Goal: Book appointment/travel/reservation

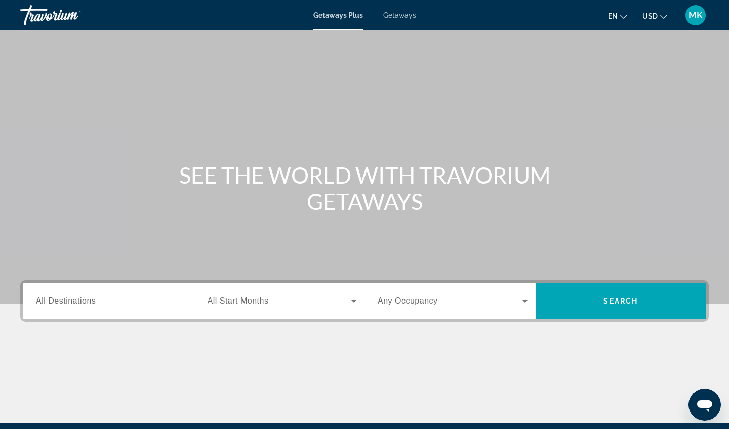
click at [69, 301] on span "All Destinations" at bounding box center [66, 301] width 60 height 9
click at [69, 301] on input "Destination All Destinations" at bounding box center [111, 302] width 150 height 12
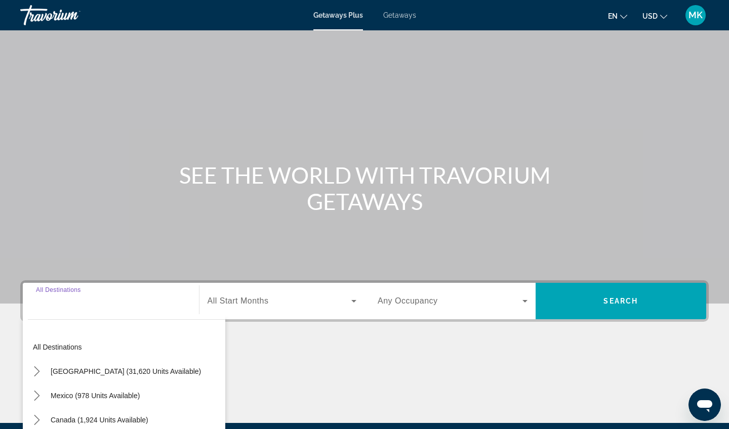
scroll to position [118, 0]
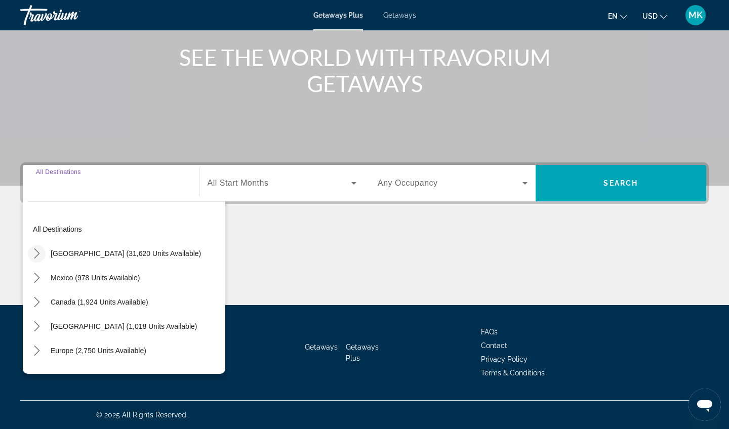
click at [35, 254] on icon "Toggle United States (31,620 units available) submenu" at bounding box center [37, 254] width 10 height 10
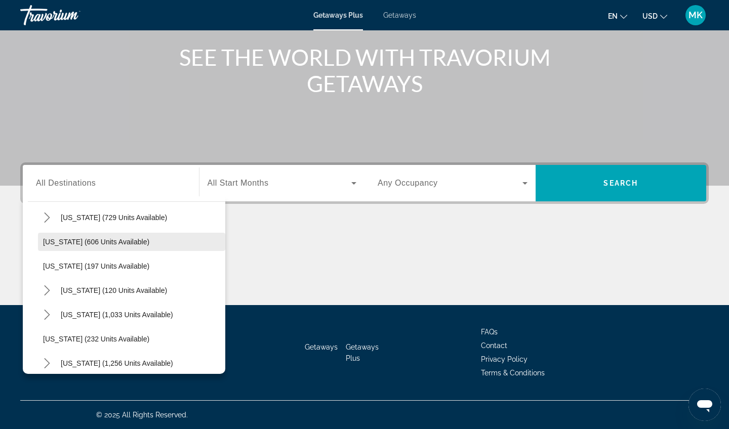
scroll to position [578, 0]
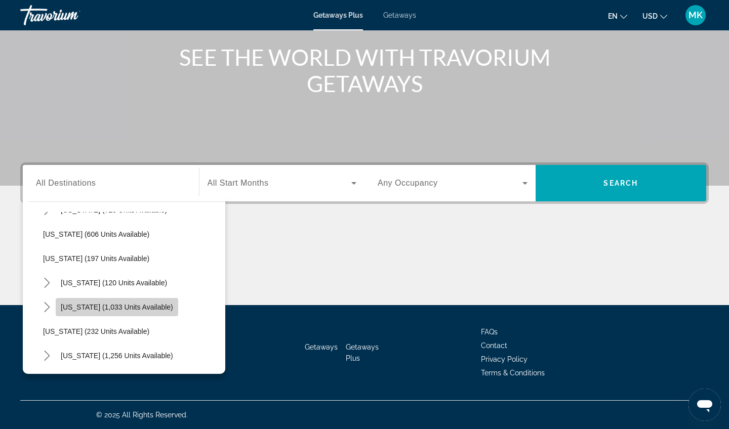
click at [104, 309] on span "[US_STATE] (1,033 units available)" at bounding box center [117, 307] width 112 height 8
type input "**********"
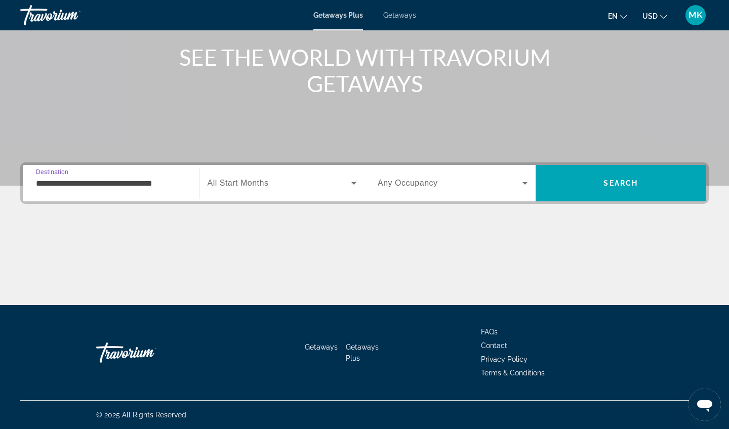
click at [345, 182] on span "Search widget" at bounding box center [280, 183] width 144 height 12
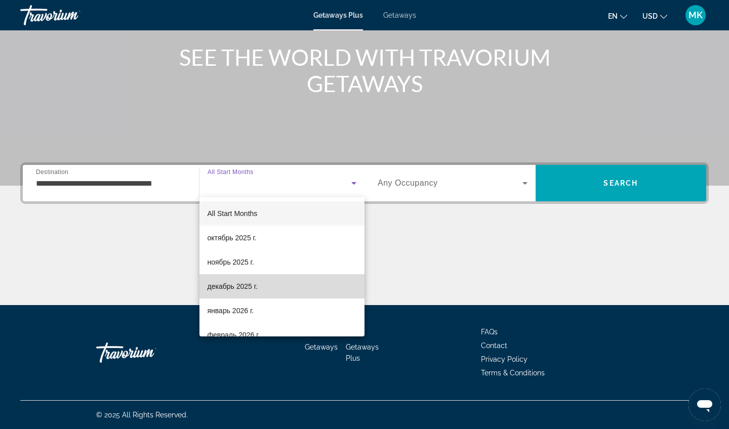
click at [247, 291] on span "декабрь 2025 г." at bounding box center [233, 287] width 50 height 12
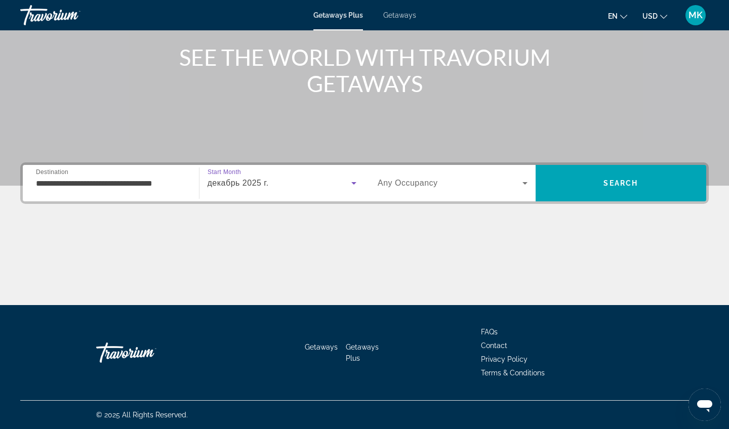
click at [499, 180] on span "Search widget" at bounding box center [450, 183] width 145 height 12
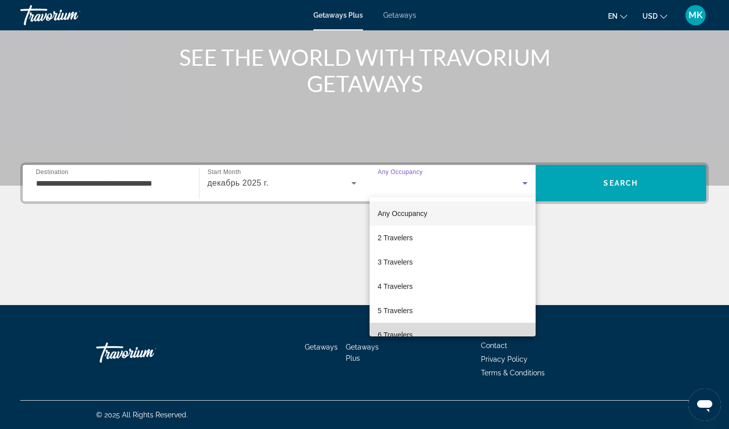
click at [387, 330] on span "6 Travelers" at bounding box center [395, 335] width 35 height 12
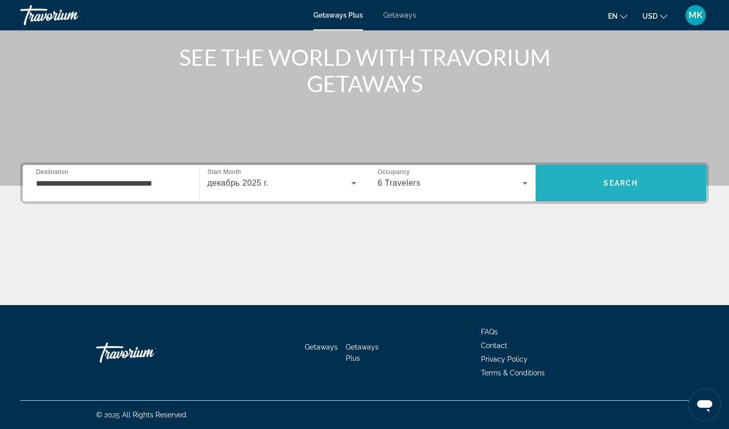
click at [590, 178] on span "Search" at bounding box center [621, 183] width 171 height 24
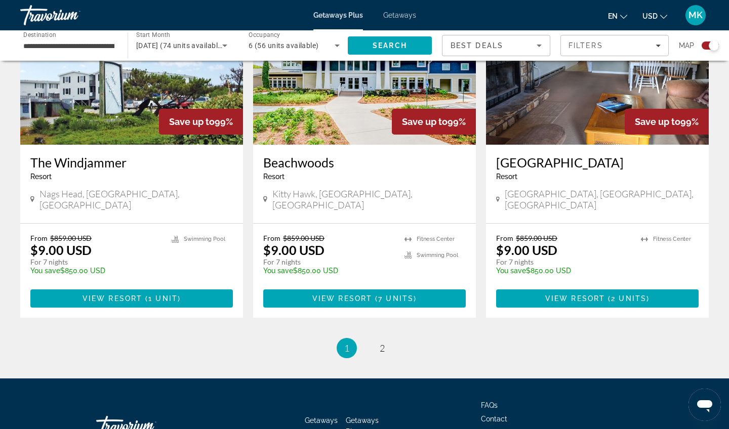
scroll to position [1523, 0]
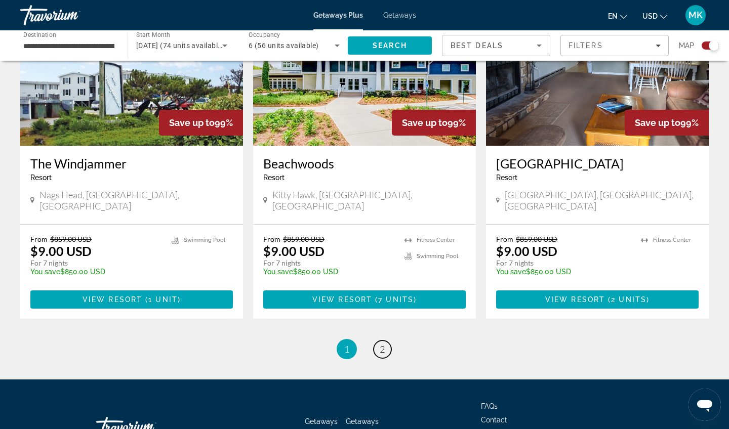
click at [380, 344] on span "2" at bounding box center [382, 349] width 5 height 11
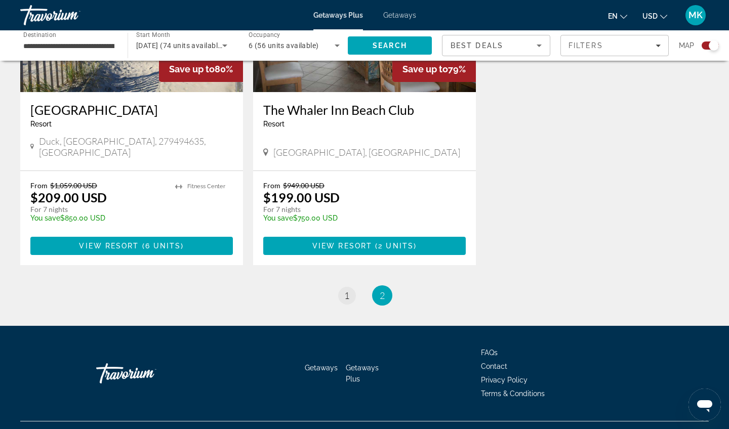
scroll to position [835, 0]
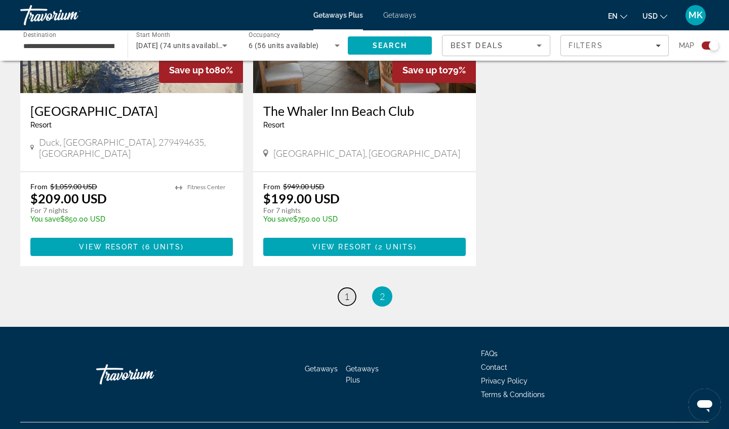
click at [348, 291] on span "1" at bounding box center [346, 296] width 5 height 11
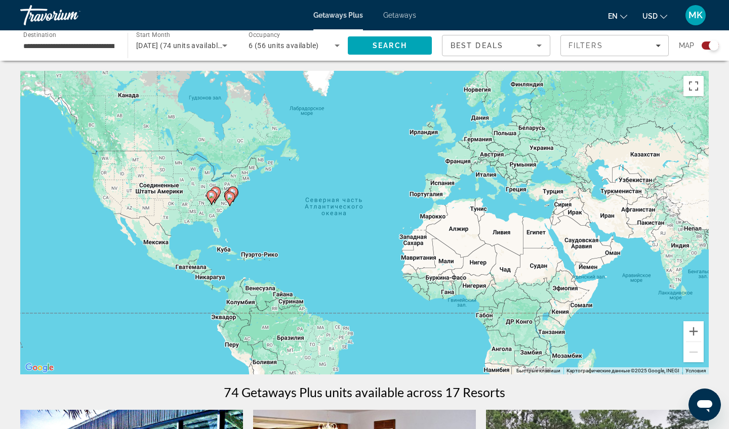
click at [222, 213] on div "Чтобы активировать перетаскивание с помощью клавиатуры, нажмите Alt + Ввод. Пос…" at bounding box center [364, 223] width 689 height 304
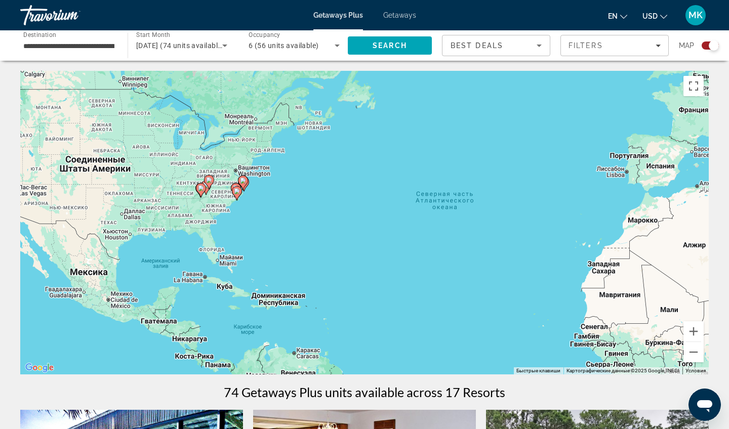
click at [219, 207] on div "Чтобы активировать перетаскивание с помощью клавиатуры, нажмите Alt + Ввод. Пос…" at bounding box center [364, 223] width 689 height 304
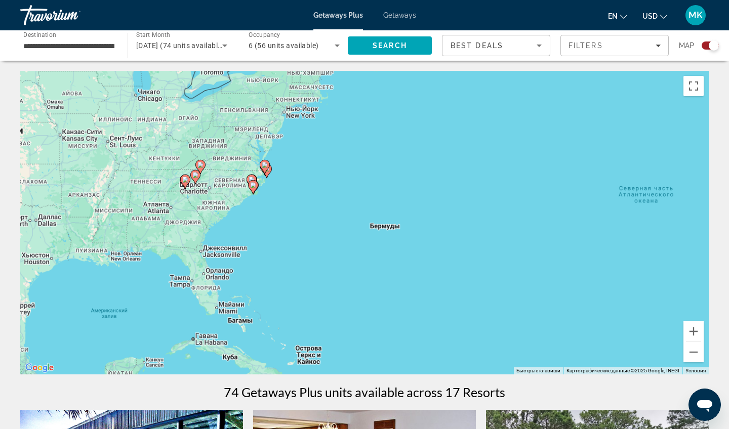
click at [209, 201] on div "Чтобы активировать перетаскивание с помощью клавиатуры, нажмите Alt + Ввод. Пос…" at bounding box center [364, 223] width 689 height 304
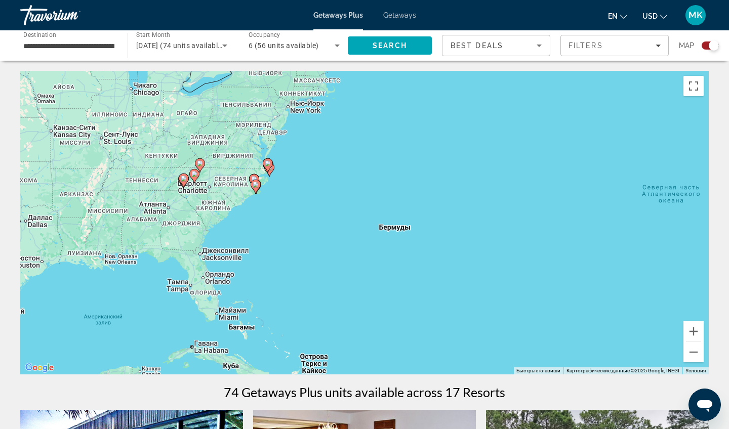
click at [209, 201] on div "Чтобы активировать перетаскивание с помощью клавиатуры, нажмите Alt + Ввод. Пос…" at bounding box center [364, 223] width 689 height 304
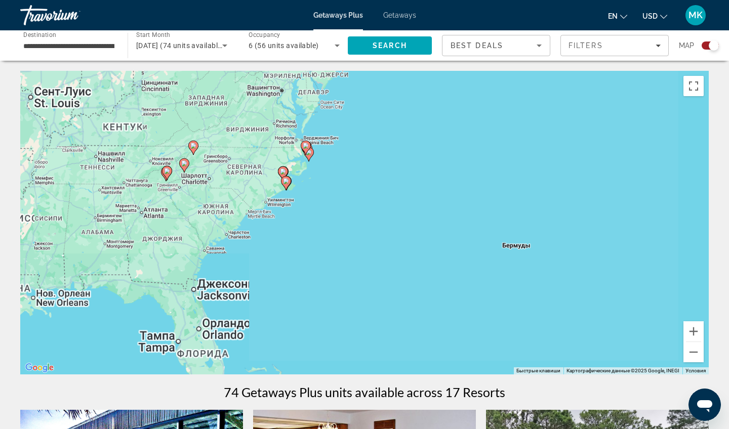
click at [199, 196] on div "Чтобы активировать перетаскивание с помощью клавиатуры, нажмите Alt + Ввод. Пос…" at bounding box center [364, 223] width 689 height 304
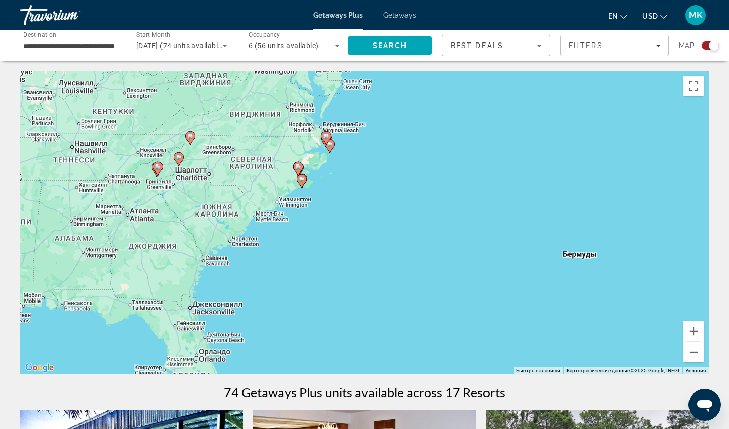
click at [199, 196] on div "Чтобы активировать перетаскивание с помощью клавиатуры, нажмите Alt + Ввод. Пос…" at bounding box center [364, 223] width 689 height 304
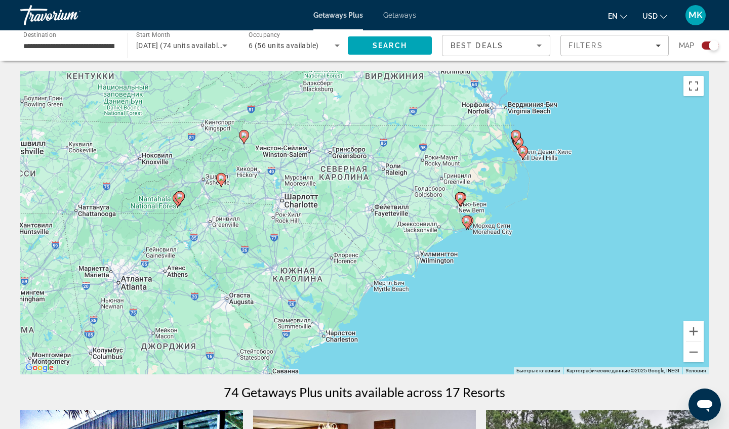
drag, startPoint x: 172, startPoint y: 172, endPoint x: 239, endPoint y: 223, distance: 84.1
click at [239, 223] on div "Чтобы активировать перетаскивание с помощью клавиатуры, нажмите Alt + Ввод. Пос…" at bounding box center [364, 223] width 689 height 304
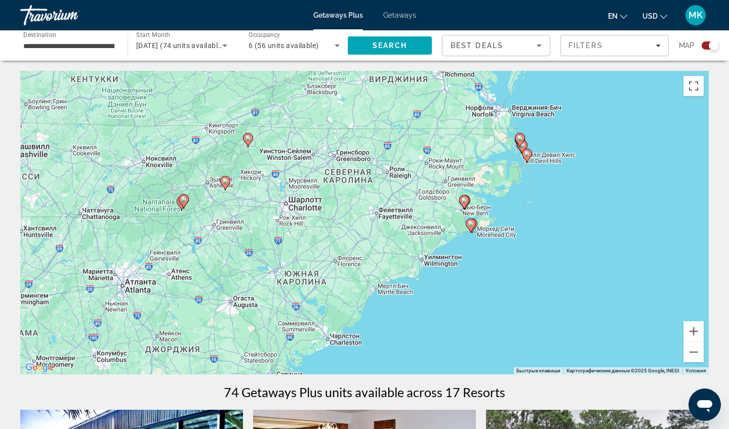
click at [226, 206] on div "Чтобы активировать перетаскивание с помощью клавиатуры, нажмите Alt + Ввод. Пос…" at bounding box center [364, 223] width 689 height 304
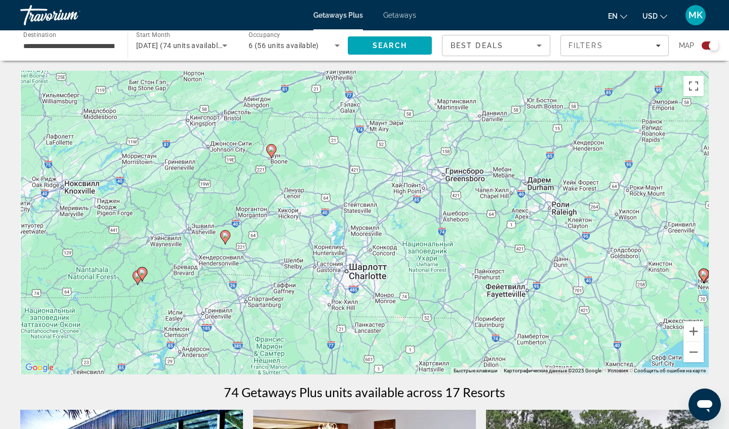
drag, startPoint x: 279, startPoint y: 148, endPoint x: 280, endPoint y: 222, distance: 74.5
click at [280, 222] on div "Чтобы активировать перетаскивание с помощью клавиатуры, нажмите Alt + Ввод. Пос…" at bounding box center [364, 223] width 689 height 304
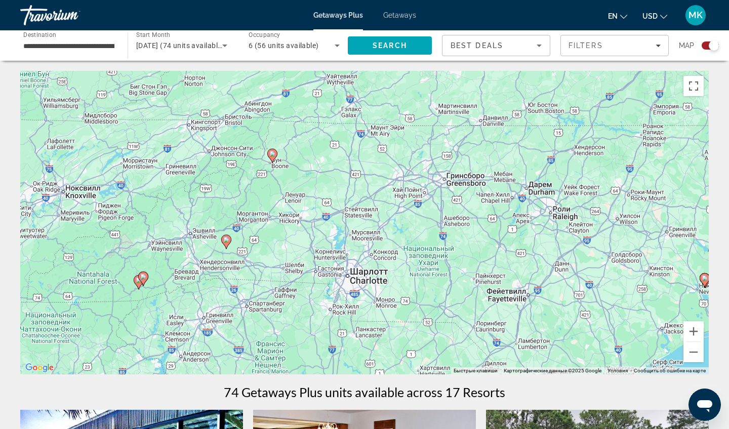
click at [272, 154] on image "Main content" at bounding box center [272, 154] width 6 height 6
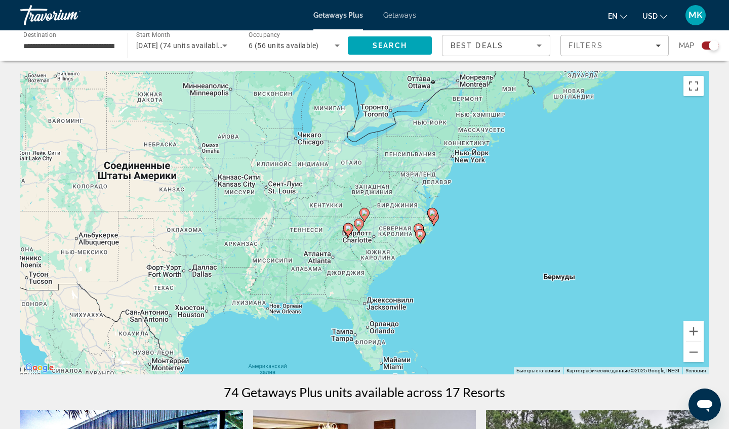
click at [368, 223] on div "Для навигации используйте клавиши со стрелками. Чтобы активировать перетаскиван…" at bounding box center [364, 223] width 689 height 304
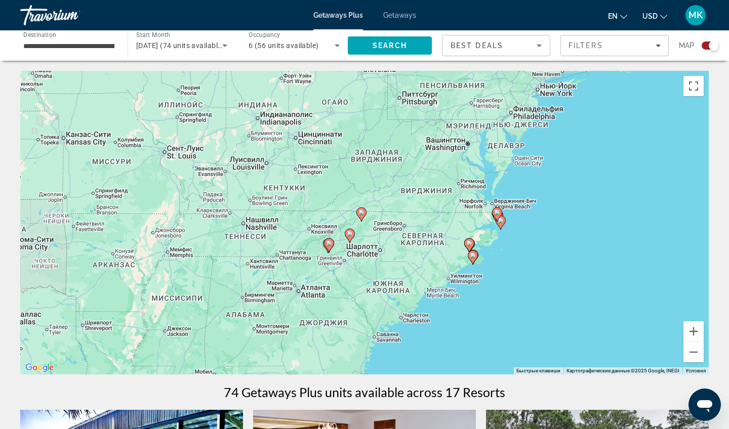
click at [366, 223] on div "Чтобы активировать перетаскивание с помощью клавиатуры, нажмите Alt + Ввод. Пос…" at bounding box center [364, 223] width 689 height 304
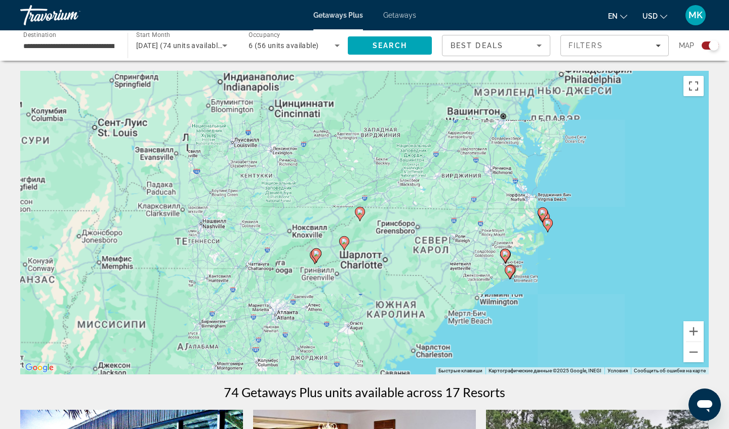
click at [366, 223] on div "Чтобы активировать перетаскивание с помощью клавиатуры, нажмите Alt + Ввод. Пос…" at bounding box center [364, 223] width 689 height 304
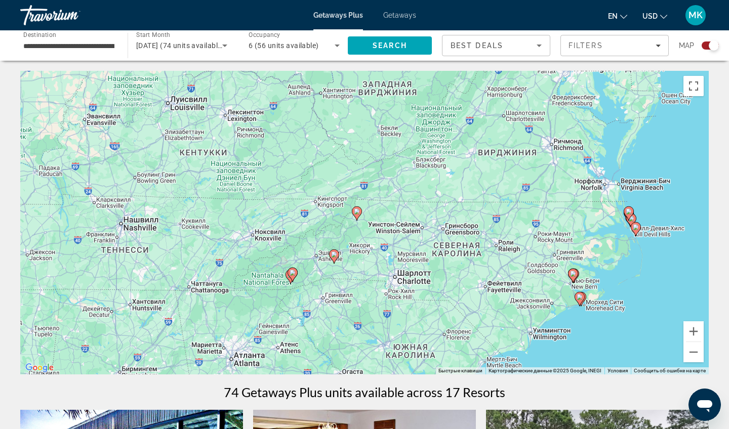
click at [366, 223] on div "Чтобы активировать перетаскивание с помощью клавиатуры, нажмите Alt + Ввод. Пос…" at bounding box center [364, 223] width 689 height 304
click at [365, 223] on div "Чтобы активировать перетаскивание с помощью клавиатуры, нажмите Alt + Ввод. Пос…" at bounding box center [364, 223] width 689 height 304
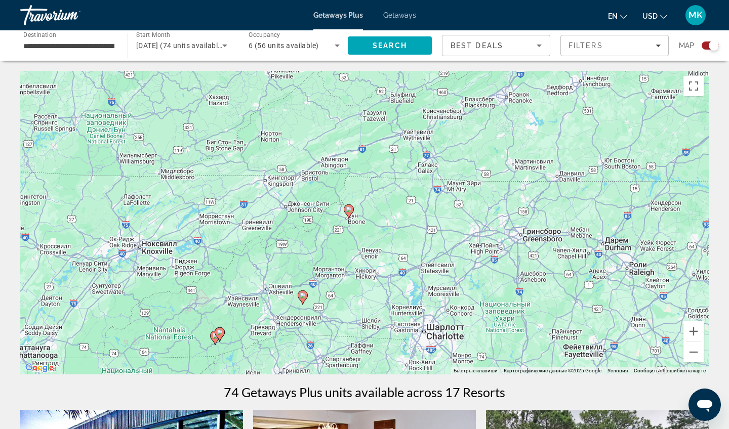
click at [360, 222] on div "Чтобы активировать перетаскивание с помощью клавиатуры, нажмите Alt + Ввод. Пос…" at bounding box center [364, 223] width 689 height 304
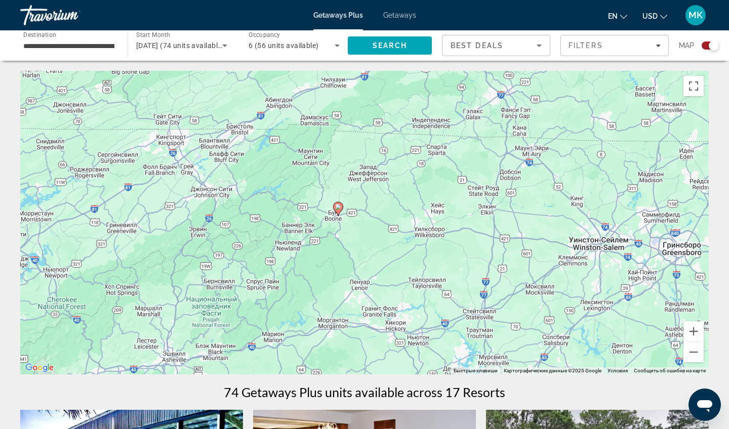
click at [354, 218] on div "Чтобы активировать перетаскивание с помощью клавиатуры, нажмите Alt + Ввод. Пос…" at bounding box center [364, 223] width 689 height 304
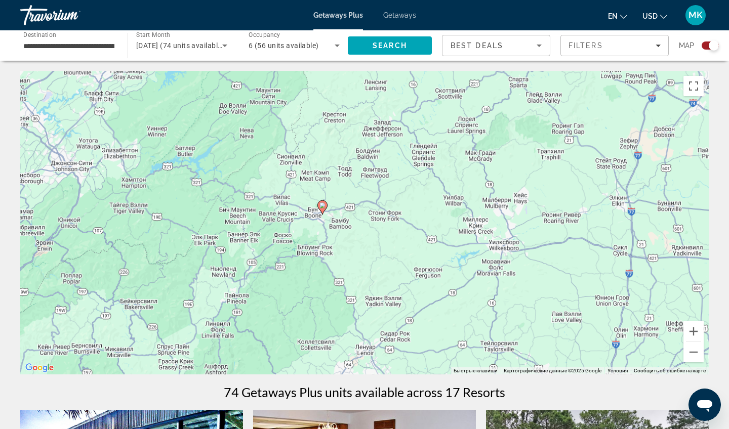
click at [339, 223] on div "Чтобы активировать перетаскивание с помощью клавиатуры, нажмите Alt + Ввод. Пос…" at bounding box center [364, 223] width 689 height 304
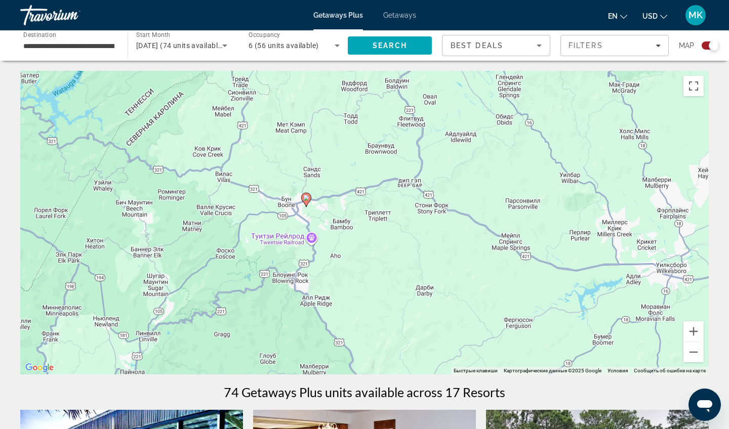
click at [307, 202] on icon "Main content" at bounding box center [306, 199] width 9 height 13
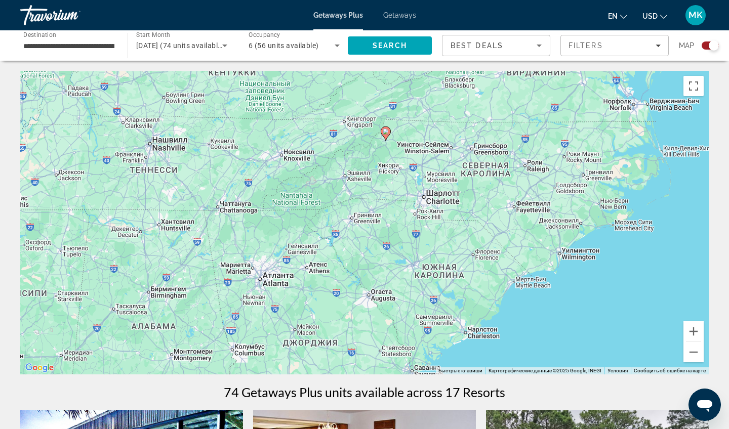
drag, startPoint x: 353, startPoint y: 257, endPoint x: 381, endPoint y: 159, distance: 102.1
click at [381, 161] on div "Чтобы активировать перетаскивание с помощью клавиатуры, нажмите Alt + Ввод. Пос…" at bounding box center [364, 223] width 689 height 304
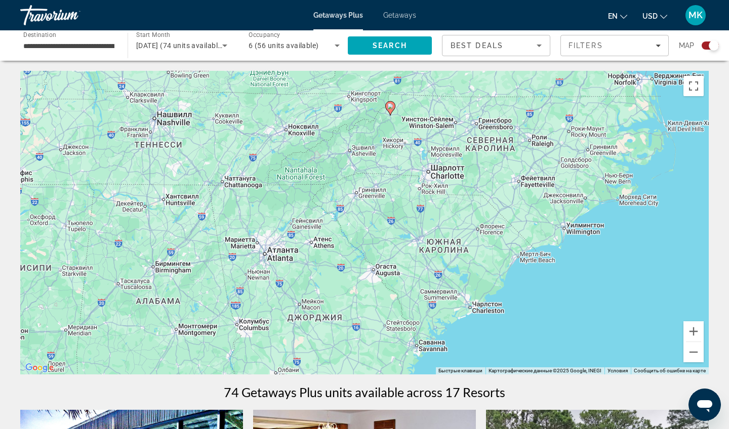
click at [390, 105] on image "Main content" at bounding box center [390, 106] width 6 height 6
type input "**********"
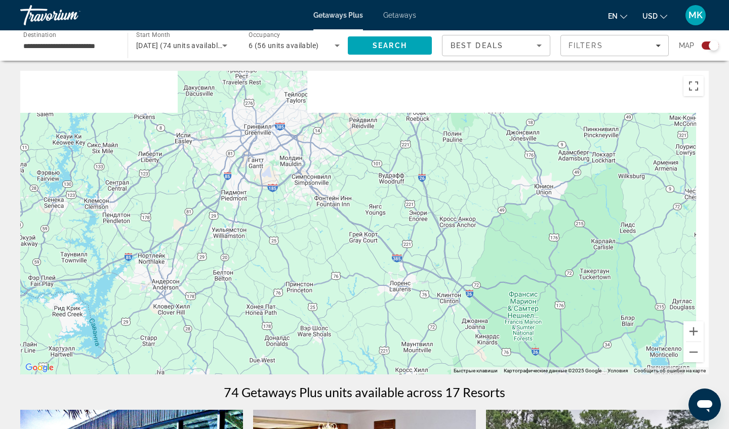
drag, startPoint x: 365, startPoint y: 192, endPoint x: 318, endPoint y: 355, distance: 169.2
click at [318, 355] on div "Для навигации используйте клавиши со стрелками. Чтобы активировать перетаскиван…" at bounding box center [364, 223] width 689 height 304
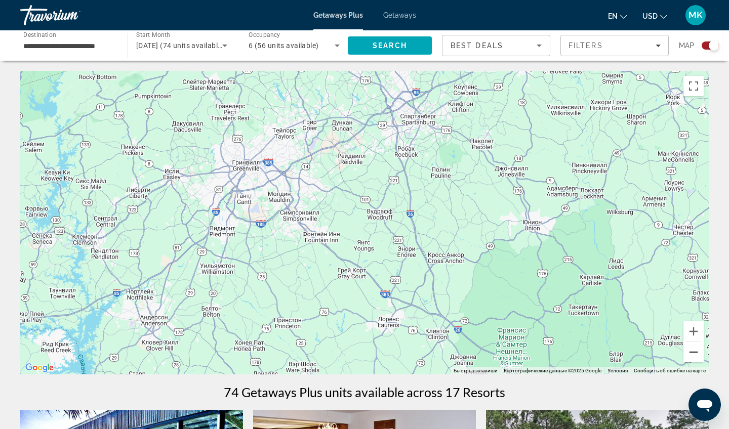
click at [695, 354] on button "Уменьшить" at bounding box center [694, 352] width 20 height 20
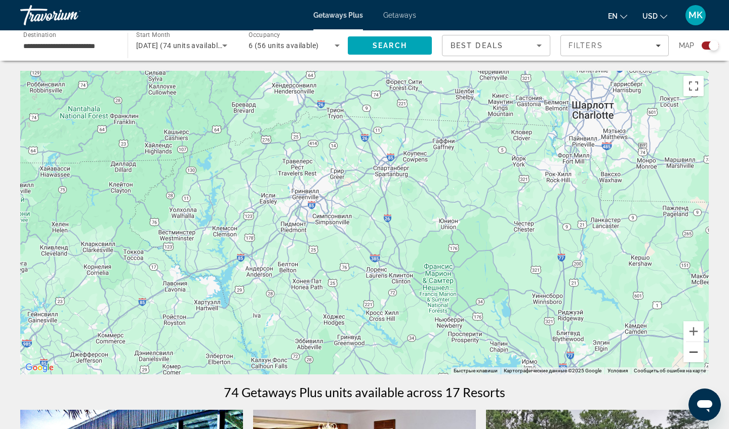
click at [695, 354] on button "Уменьшить" at bounding box center [694, 352] width 20 height 20
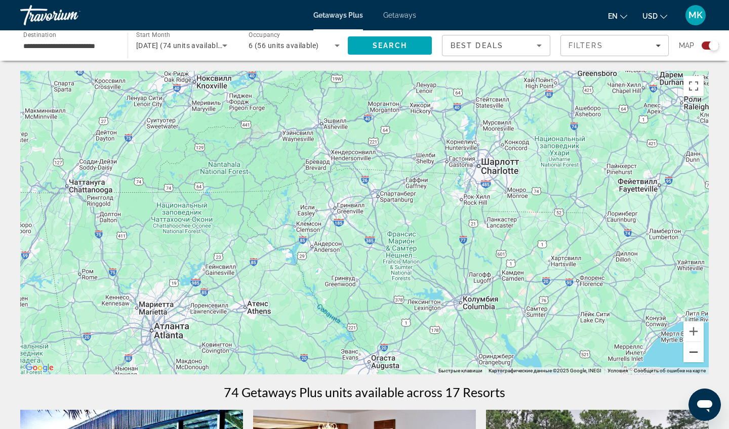
click at [695, 353] on button "Уменьшить" at bounding box center [694, 352] width 20 height 20
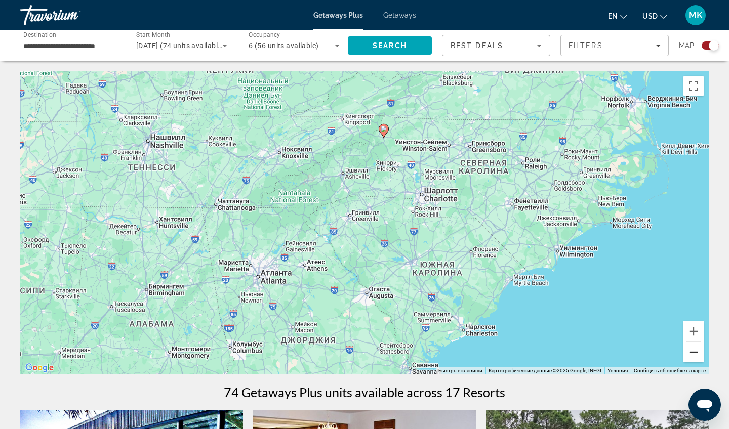
click at [696, 356] on button "Уменьшить" at bounding box center [694, 352] width 20 height 20
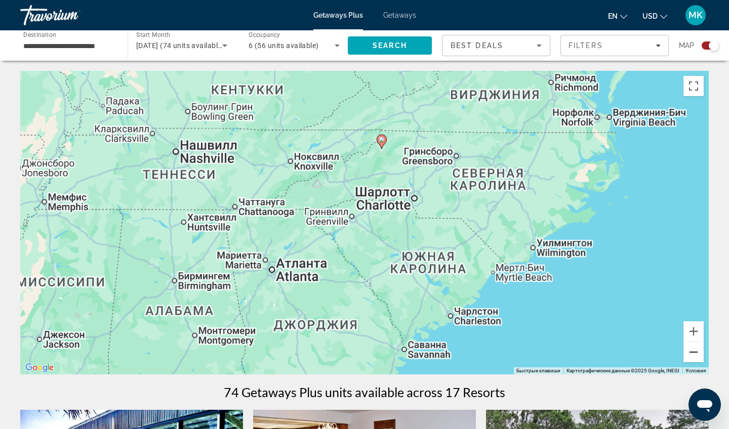
click at [696, 355] on button "Уменьшить" at bounding box center [694, 352] width 20 height 20
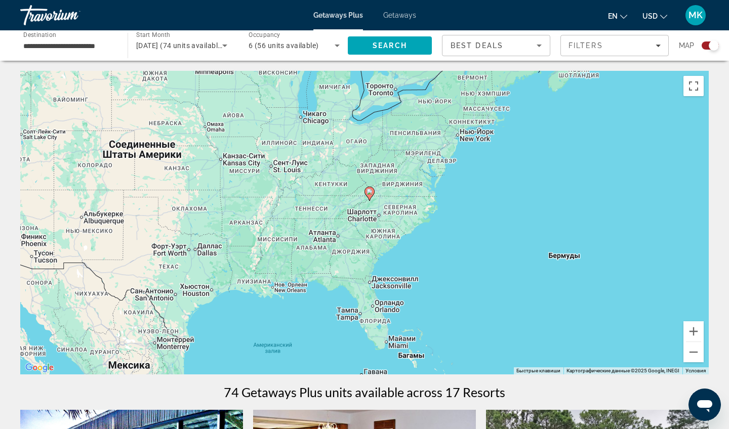
click at [371, 194] on image "Main content" at bounding box center [370, 192] width 6 height 6
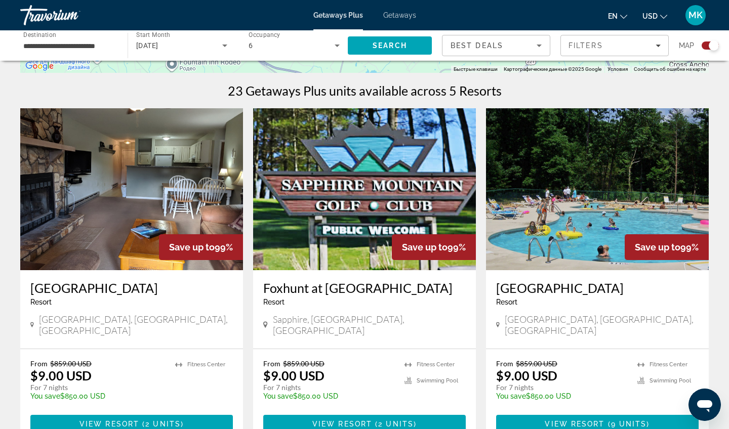
scroll to position [303, 0]
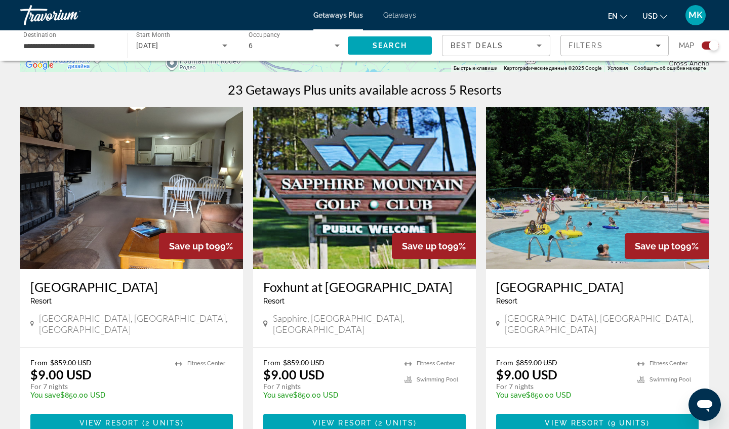
click at [157, 171] on img "Main content" at bounding box center [131, 188] width 223 height 162
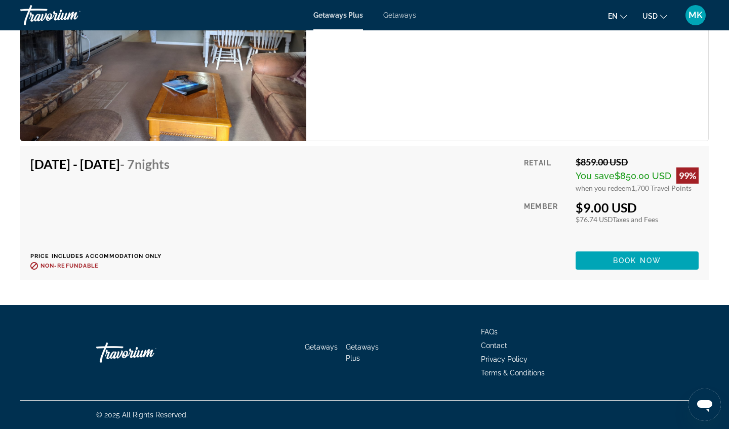
scroll to position [1815, 0]
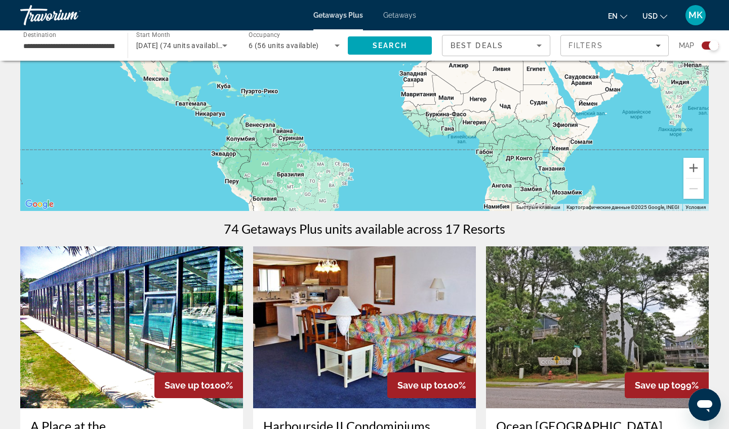
scroll to position [64, 0]
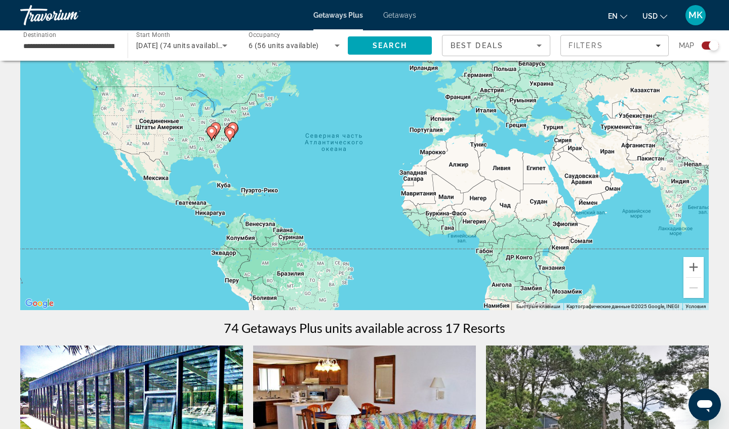
click at [225, 150] on div "Чтобы активировать перетаскивание с помощью клавиатуры, нажмите Alt + Ввод. Пос…" at bounding box center [364, 159] width 689 height 304
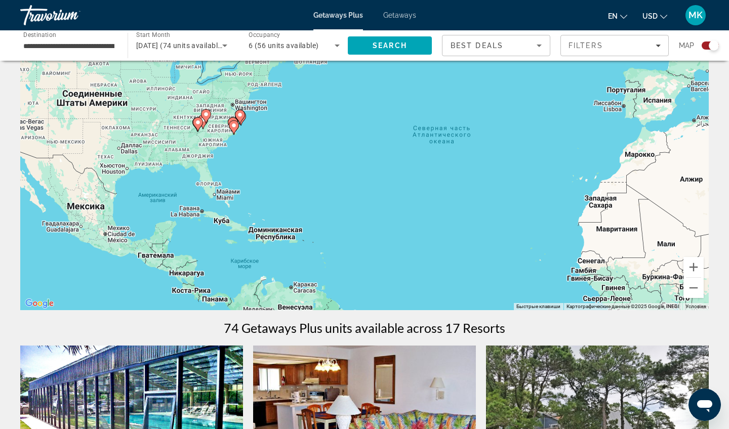
click at [218, 143] on div "Чтобы активировать перетаскивание с помощью клавиатуры, нажмите Alt + Ввод. Пос…" at bounding box center [364, 159] width 689 height 304
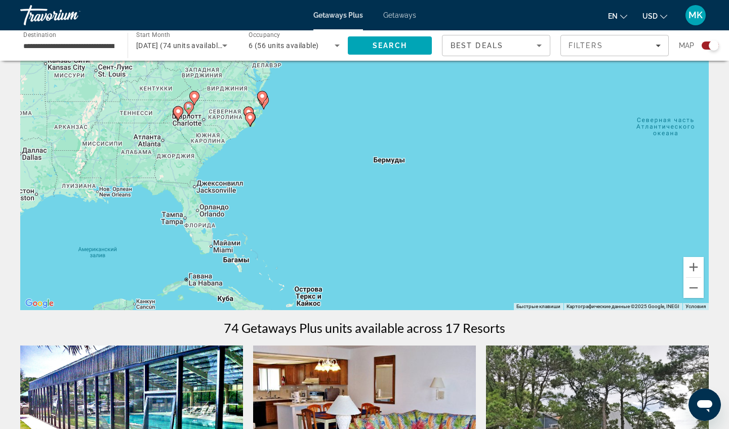
click at [206, 136] on div "Чтобы активировать перетаскивание с помощью клавиатуры, нажмите Alt + Ввод. Пос…" at bounding box center [364, 159] width 689 height 304
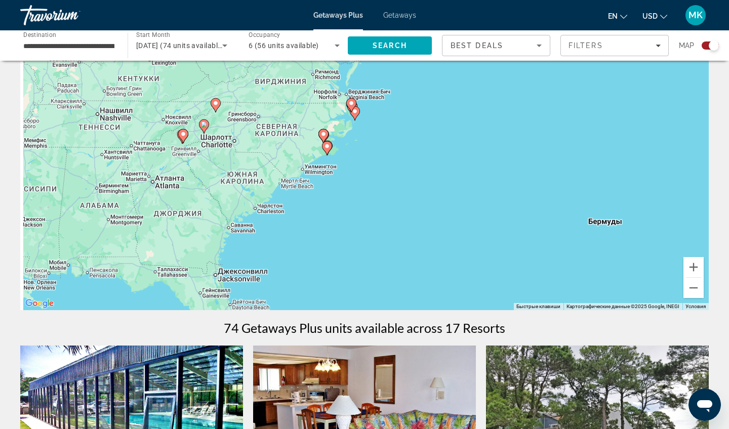
drag, startPoint x: 186, startPoint y: 118, endPoint x: 253, endPoint y: 192, distance: 100.0
click at [253, 192] on div "Чтобы активировать перетаскивание с помощью клавиатуры, нажмите Alt + Ввод. Пос…" at bounding box center [364, 159] width 689 height 304
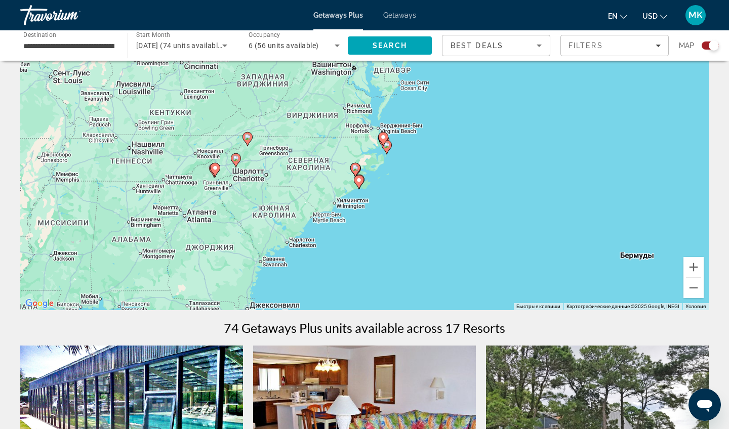
click at [235, 161] on image "Main content" at bounding box center [236, 158] width 6 height 6
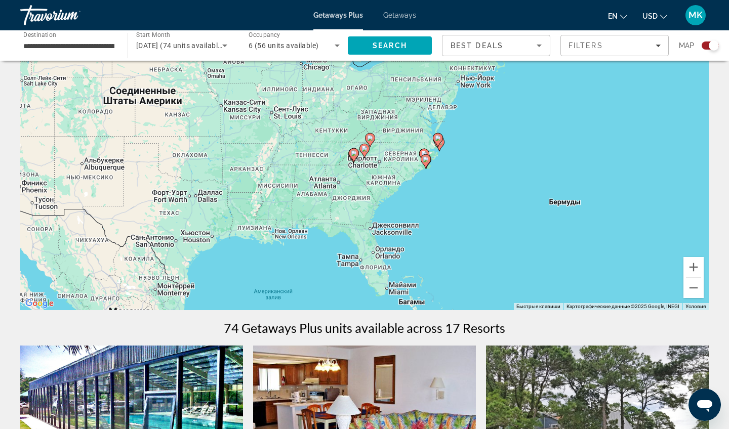
click at [363, 162] on div "Чтобы активировать перетаскивание с помощью клавиатуры, нажмите Alt + Ввод. Пос…" at bounding box center [364, 159] width 689 height 304
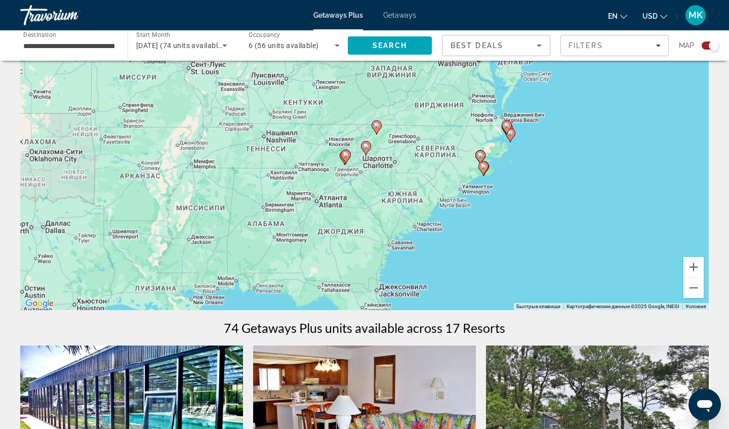
click at [366, 165] on div "Чтобы активировать перетаскивание с помощью клавиатуры, нажмите Alt + Ввод. Пос…" at bounding box center [364, 159] width 689 height 304
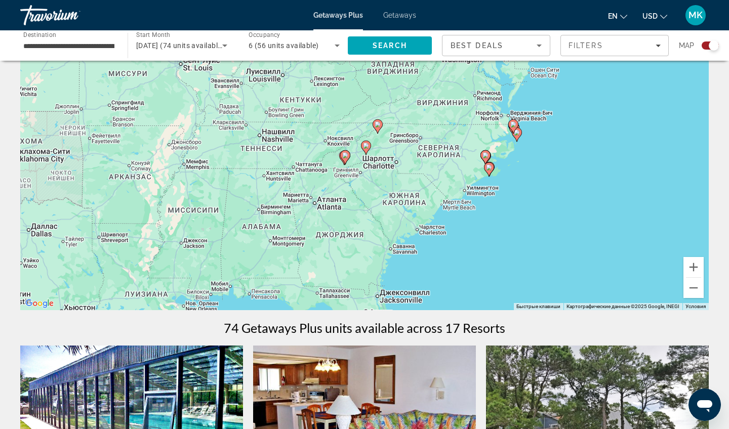
click at [366, 165] on div "Чтобы активировать перетаскивание с помощью клавиатуры, нажмите Alt + Ввод. Пос…" at bounding box center [364, 159] width 689 height 304
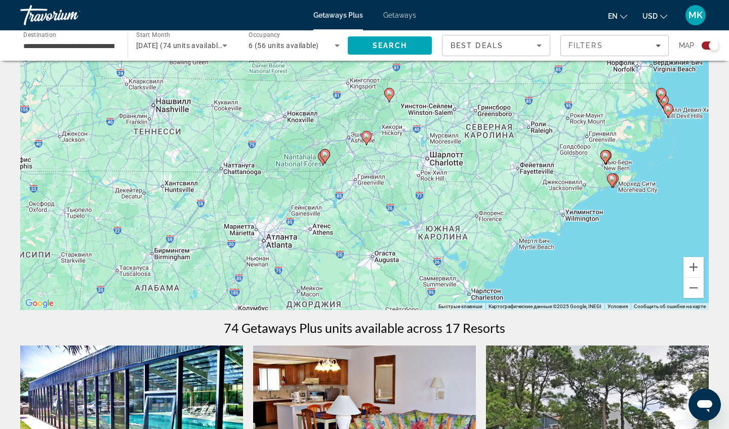
click at [368, 160] on div "Чтобы активировать перетаскивание с помощью клавиатуры, нажмите Alt + Ввод. Пос…" at bounding box center [364, 159] width 689 height 304
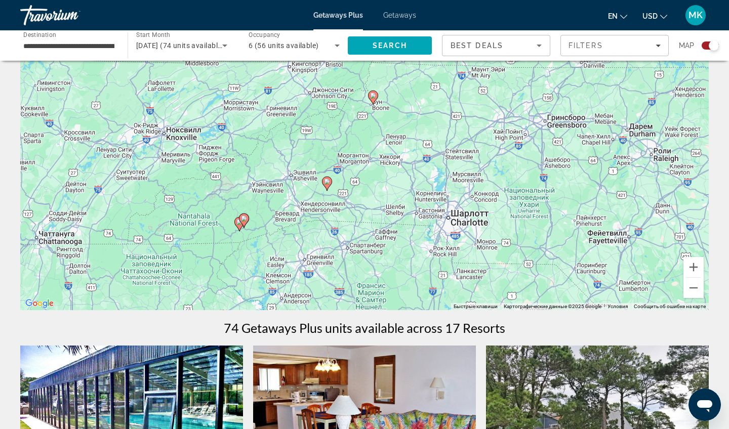
drag, startPoint x: 391, startPoint y: 145, endPoint x: 339, endPoint y: 213, distance: 86.0
click at [339, 213] on div "Чтобы активировать перетаскивание с помощью клавиатуры, нажмите Alt + Ввод. Пос…" at bounding box center [364, 159] width 689 height 304
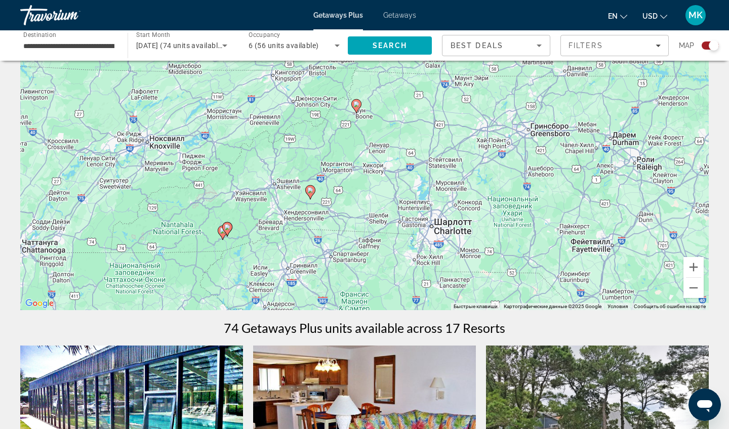
click at [311, 194] on icon "Main content" at bounding box center [310, 192] width 9 height 13
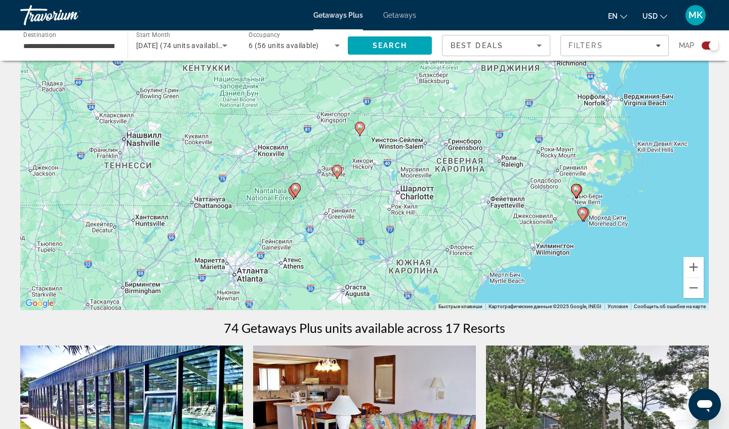
click at [338, 172] on image "Main content" at bounding box center [337, 170] width 6 height 6
type input "**********"
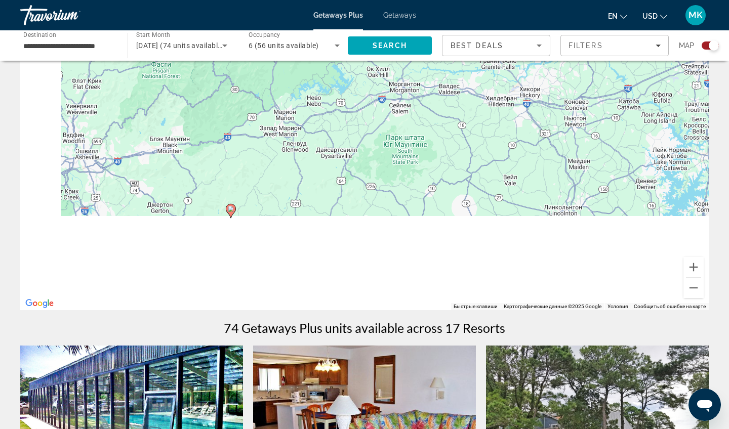
drag, startPoint x: 268, startPoint y: 228, endPoint x: 369, endPoint y: 87, distance: 172.8
click at [369, 88] on div "Чтобы активировать перетаскивание с помощью клавиатуры, нажмите Alt + Ввод. Пос…" at bounding box center [364, 159] width 689 height 304
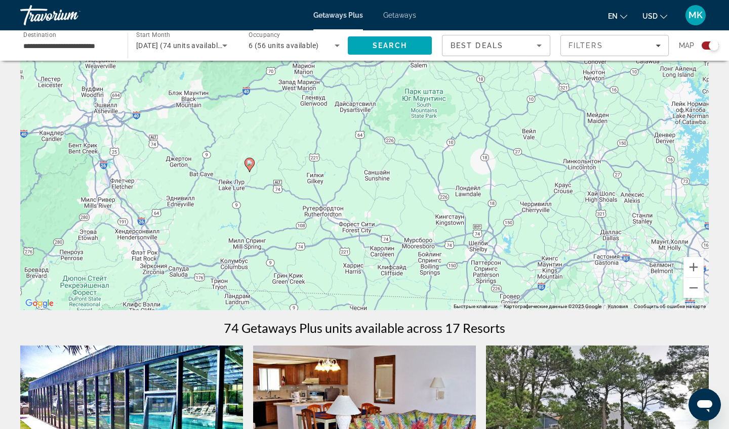
click at [249, 165] on image "Main content" at bounding box center [250, 163] width 6 height 6
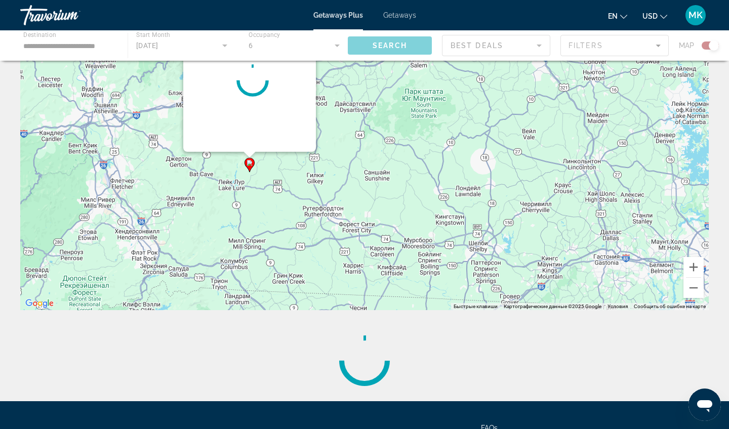
scroll to position [0, 0]
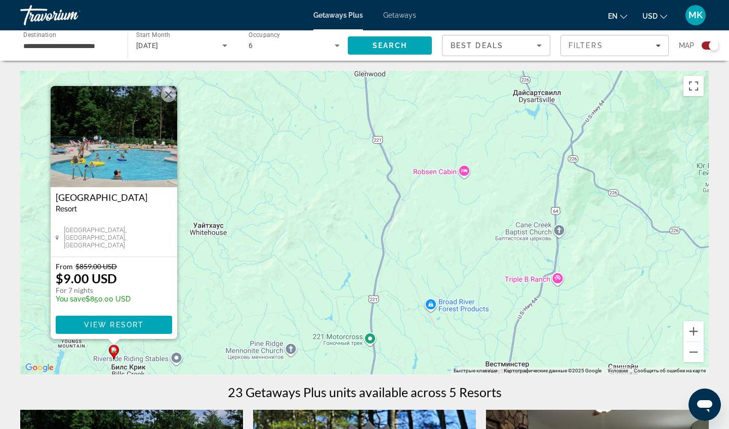
click at [128, 322] on span "View Resort" at bounding box center [114, 325] width 60 height 8
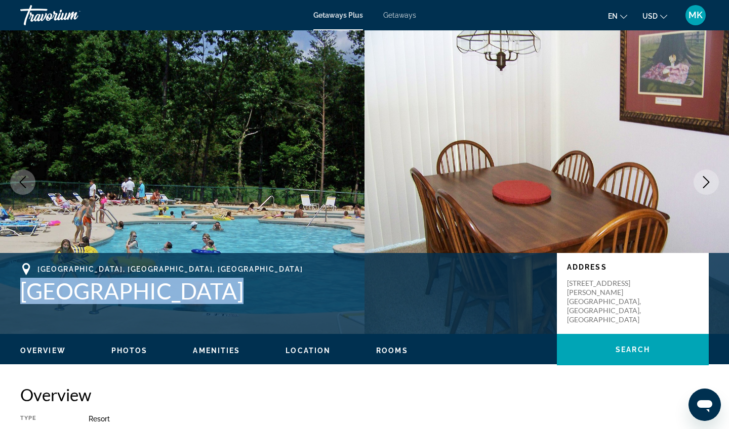
drag, startPoint x: 217, startPoint y: 287, endPoint x: 12, endPoint y: 290, distance: 204.6
click at [12, 290] on div "[GEOGRAPHIC_DATA] [GEOGRAPHIC_DATA] Address [STREET_ADDRESS][PERSON_NAME]" at bounding box center [364, 293] width 729 height 61
copy h1 "[GEOGRAPHIC_DATA]"
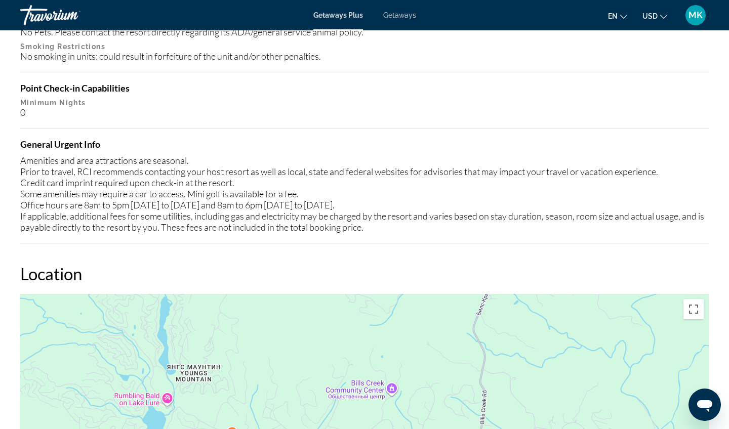
scroll to position [1173, 0]
